Goal: Navigation & Orientation: Understand site structure

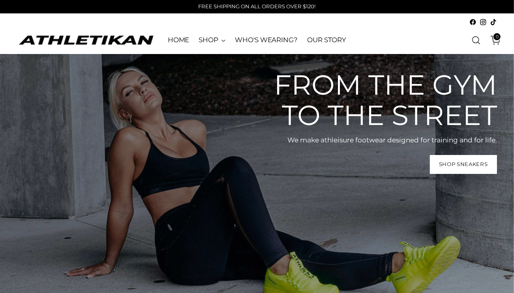
click at [317, 27] on nav "HOME SHOP SNEAKERS SOCKS BASEBALL CAPS SHOE LACES TEES HOODIES BEANIES WHO'S WE…" at bounding box center [257, 40] width 178 height 28
click at [327, 37] on link "OUR STORY" at bounding box center [326, 40] width 39 height 17
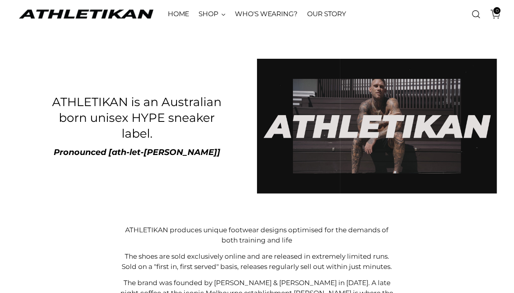
scroll to position [48, 0]
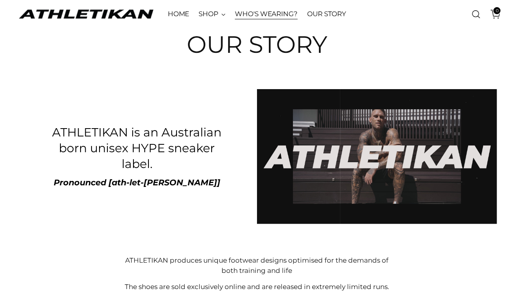
click at [258, 15] on link "WHO'S WEARING?" at bounding box center [266, 14] width 63 height 17
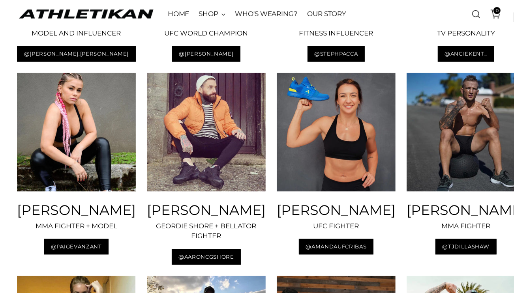
scroll to position [355, 0]
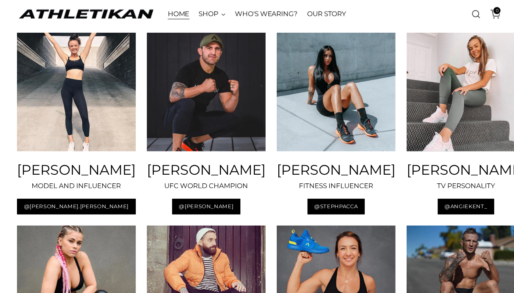
click at [181, 16] on link "HOME" at bounding box center [179, 14] width 22 height 17
